Goal: Transaction & Acquisition: Purchase product/service

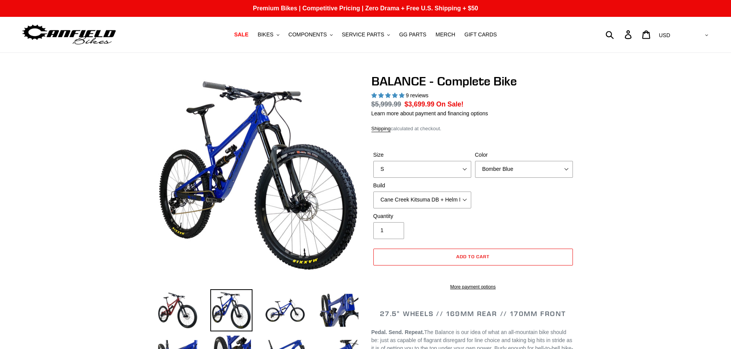
select select "highest-rating"
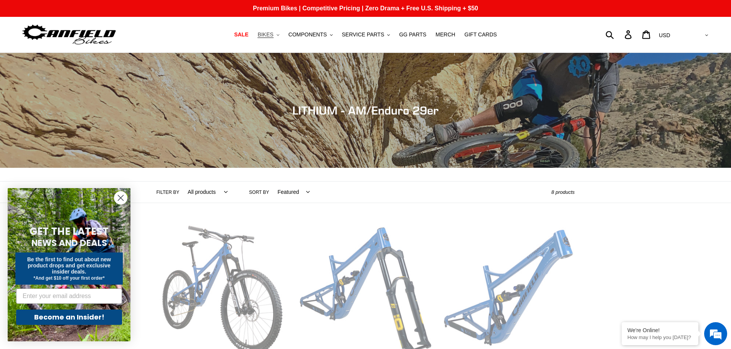
click at [273, 33] on span "BIKES" at bounding box center [265, 34] width 16 height 7
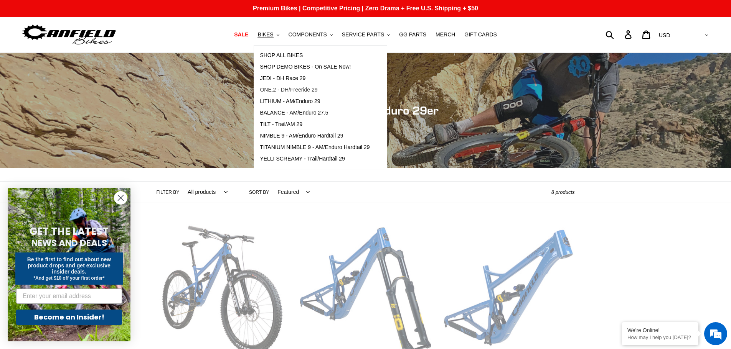
click at [288, 89] on span "ONE.2 - DH/Freeride 29" at bounding box center [289, 90] width 58 height 7
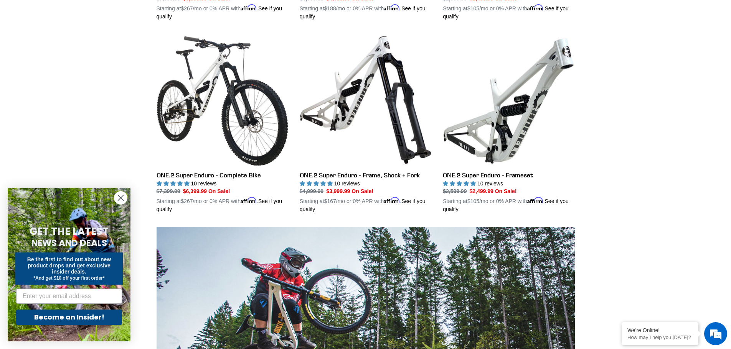
scroll to position [384, 0]
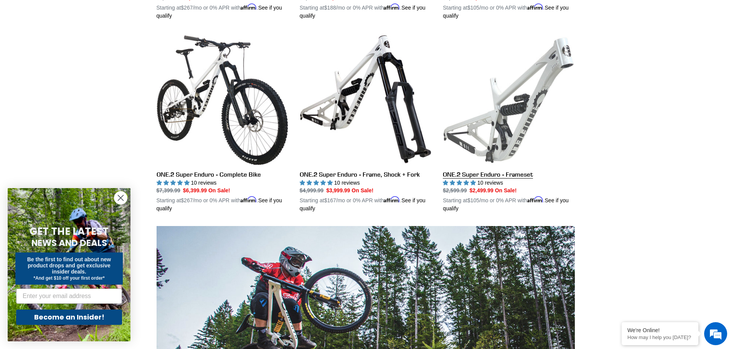
click at [499, 173] on link "ONE.2 Super Enduro - Frameset" at bounding box center [509, 122] width 132 height 179
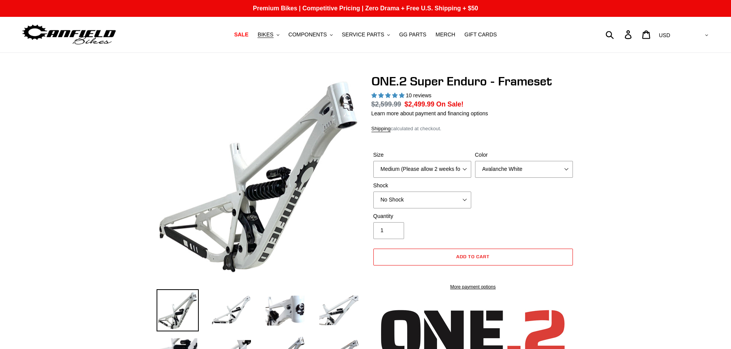
select select "highest-rating"
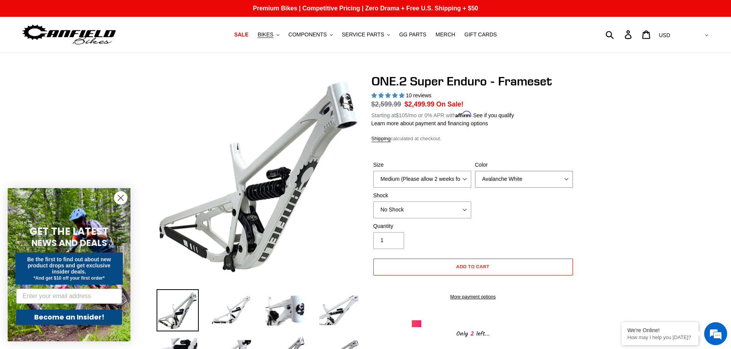
click at [566, 176] on select "Avalanche White Bentonite Grey" at bounding box center [524, 179] width 98 height 17
select select "Bentonite Grey"
click at [475, 171] on select "Avalanche White Bentonite Grey" at bounding box center [524, 179] width 98 height 17
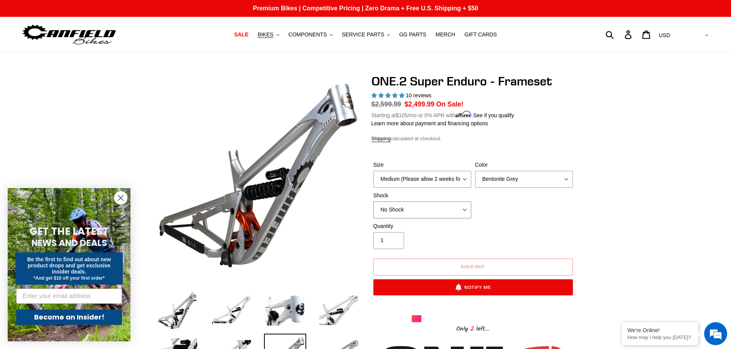
click at [464, 211] on select "No Shock RockShox Vivid Coil" at bounding box center [422, 210] width 98 height 17
select select "RockShox Vivid Coil"
click at [373, 202] on select "No Shock RockShox Vivid Coil" at bounding box center [422, 210] width 98 height 17
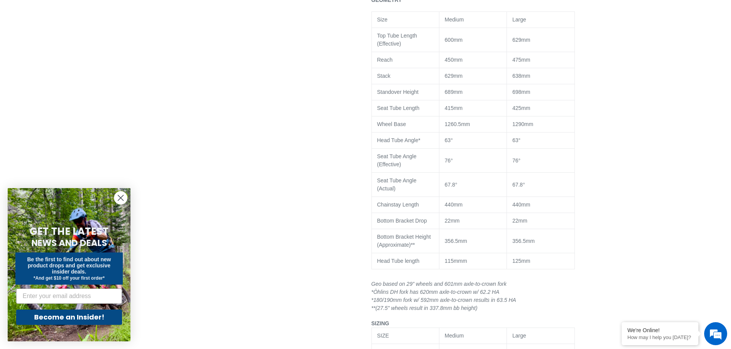
scroll to position [614, 0]
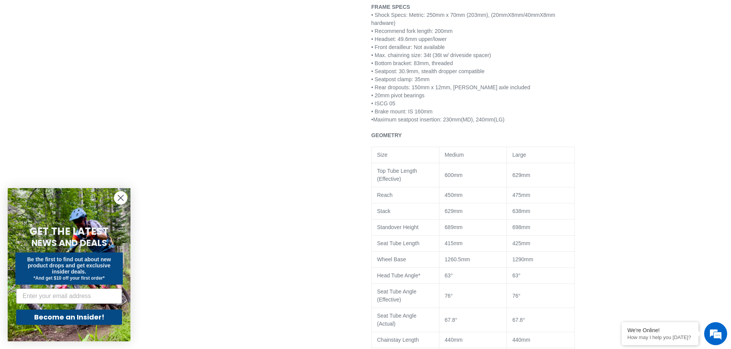
click at [120, 199] on icon "Close dialog" at bounding box center [120, 198] width 5 height 5
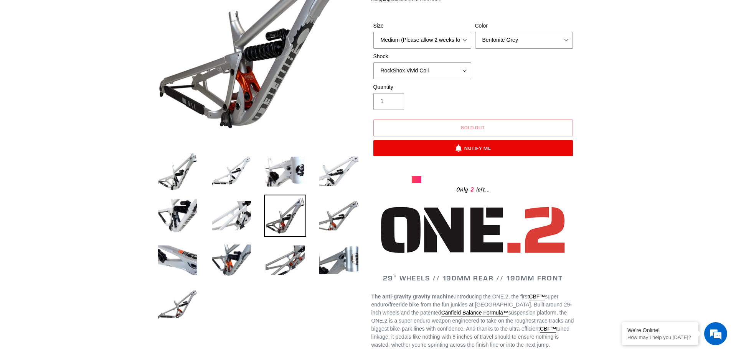
scroll to position [0, 0]
